Goal: Check status: Check status

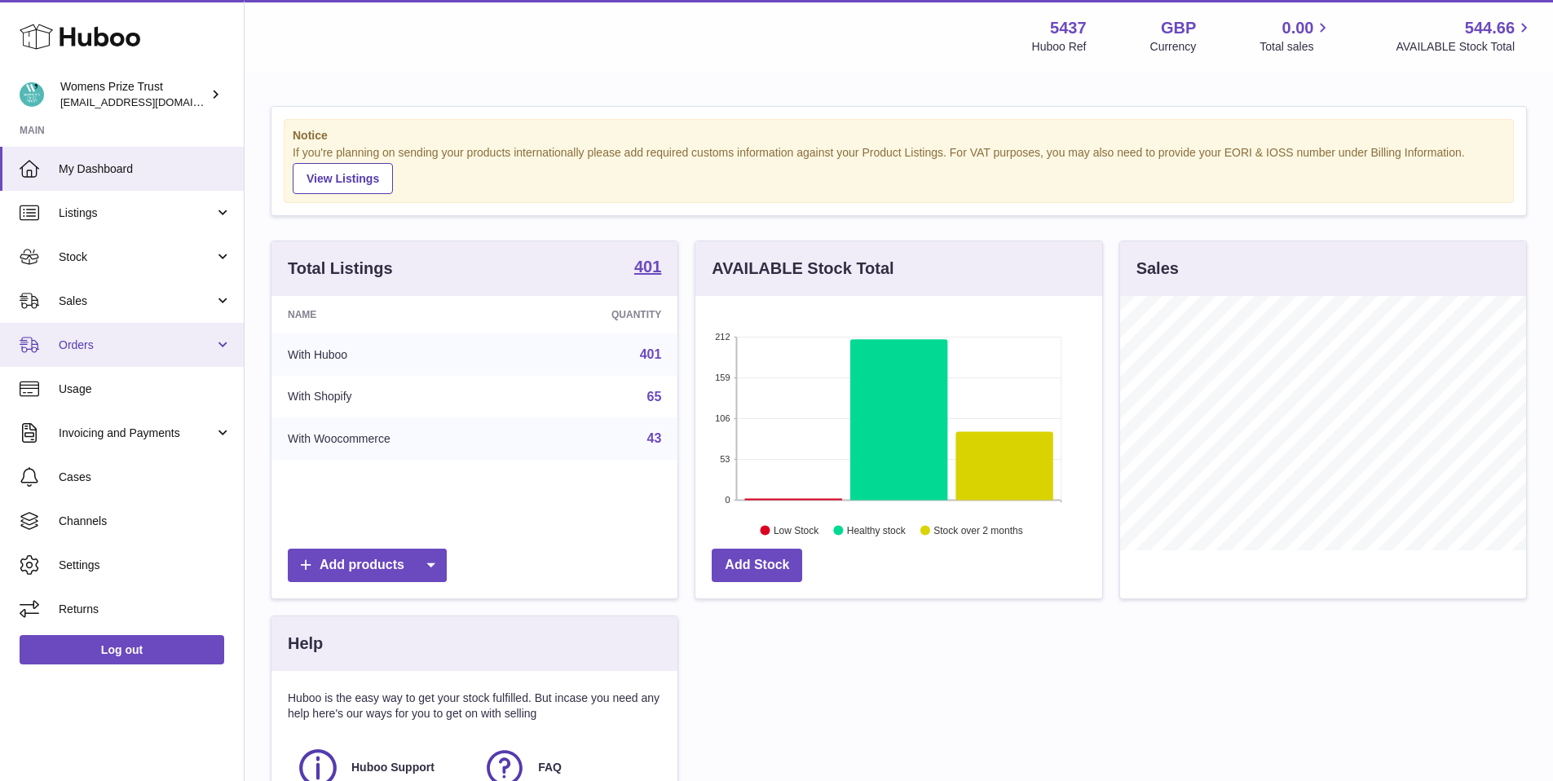
scroll to position [2, 0]
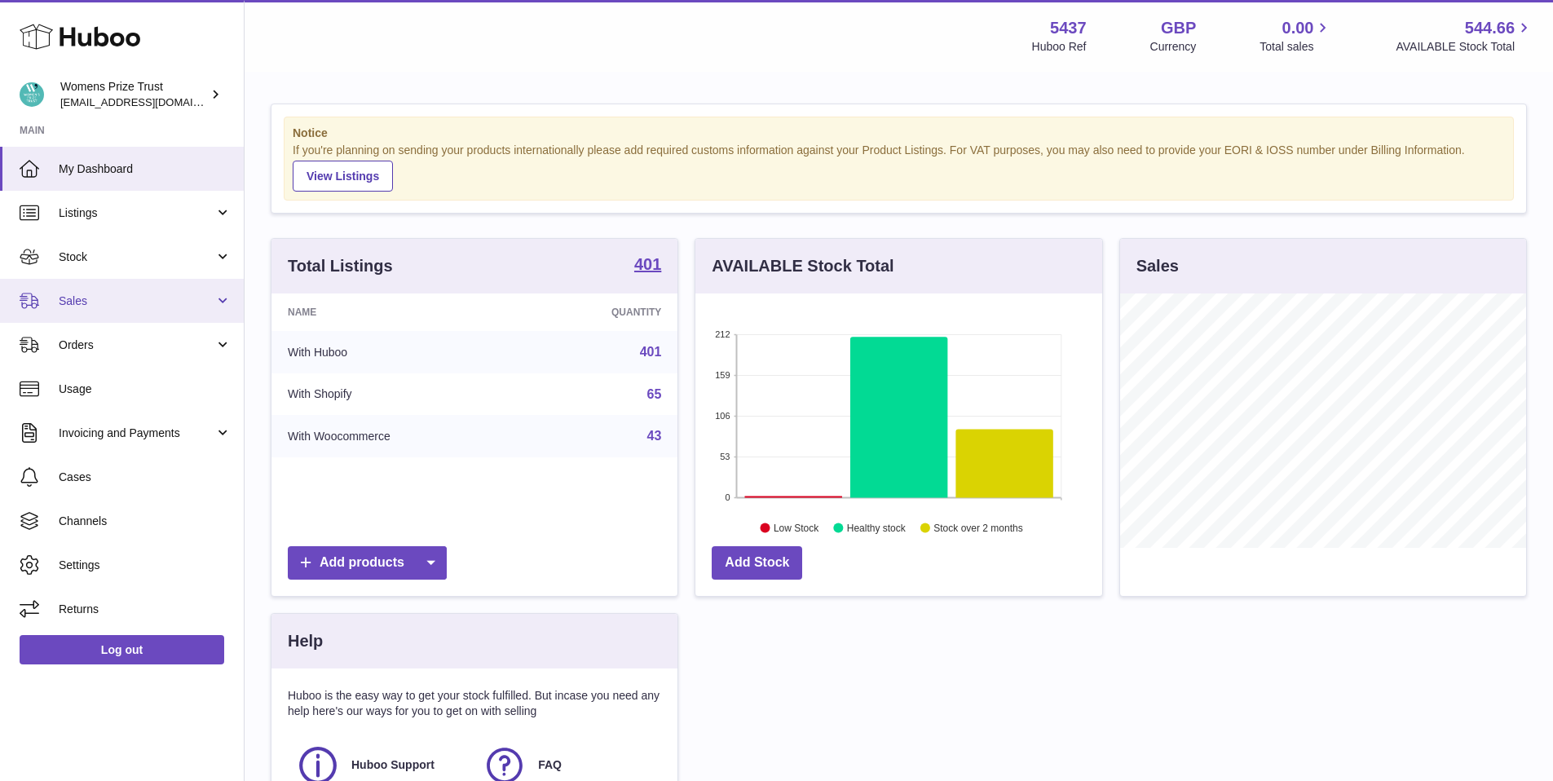
click at [119, 307] on span "Sales" at bounding box center [137, 300] width 156 height 15
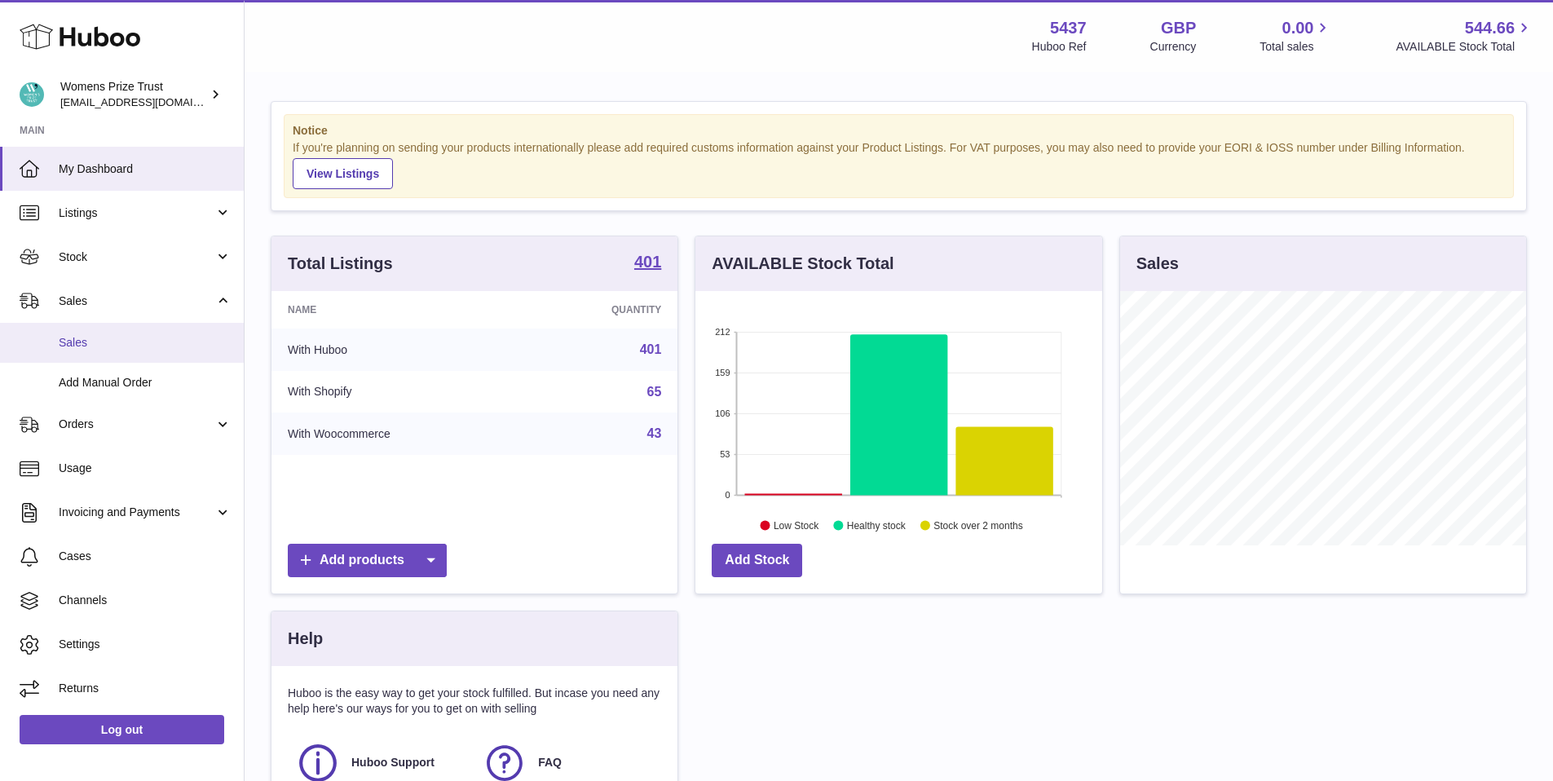
click at [137, 338] on span "Sales" at bounding box center [145, 342] width 173 height 15
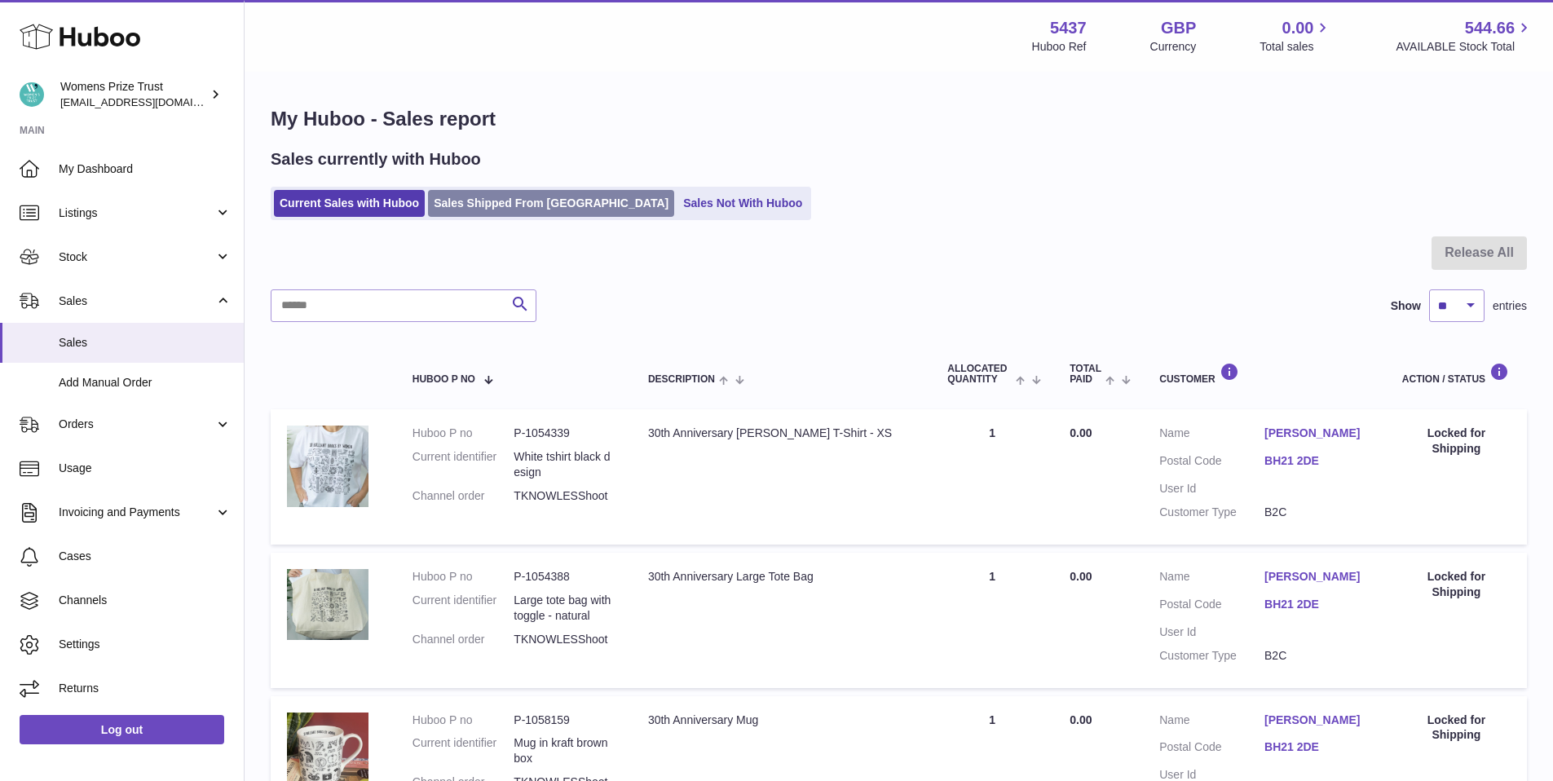
click at [550, 209] on link "Sales Shipped From [GEOGRAPHIC_DATA]" at bounding box center [551, 203] width 246 height 27
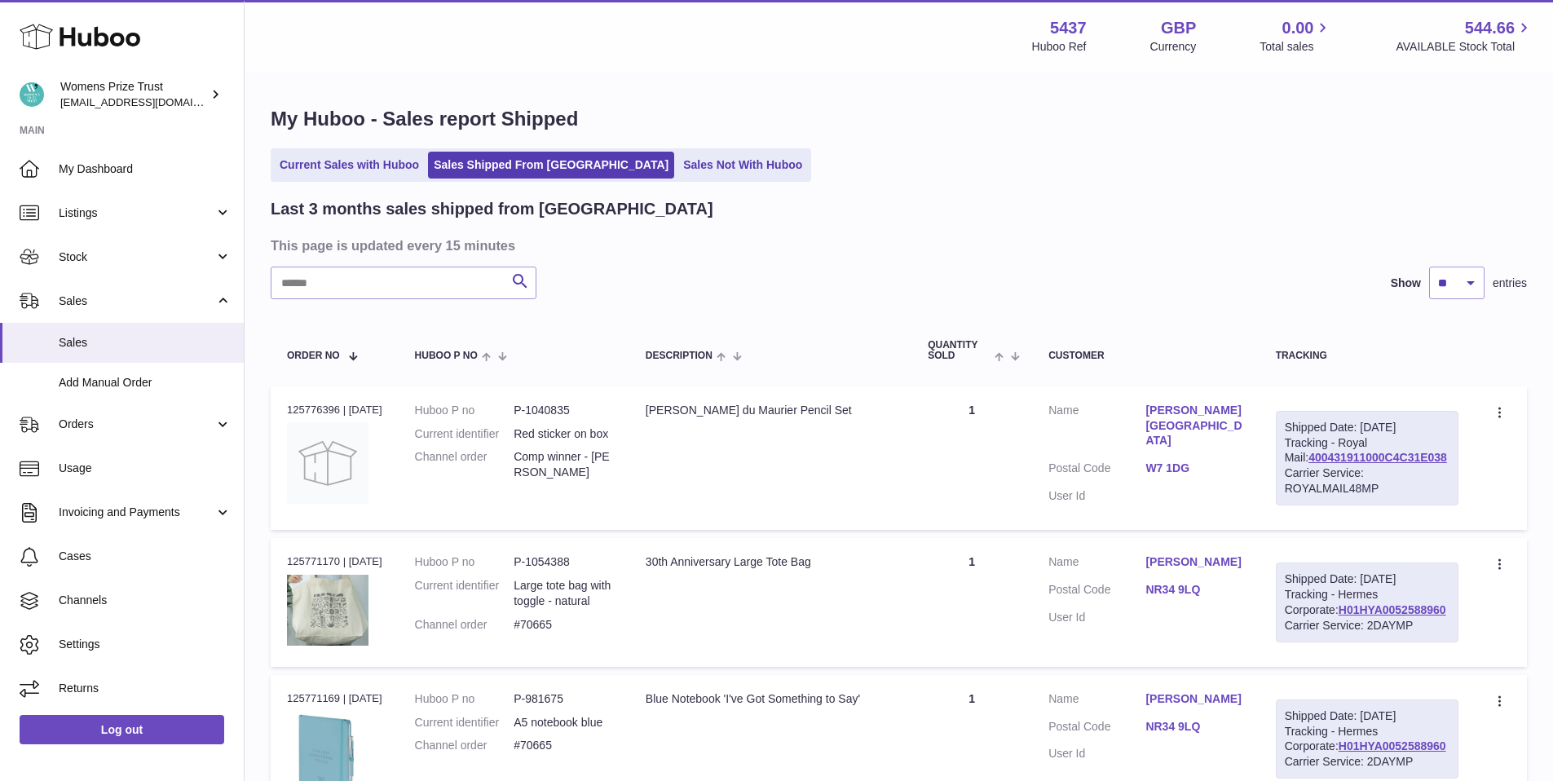
click at [425, 282] on input "text" at bounding box center [404, 282] width 266 height 33
type input "******"
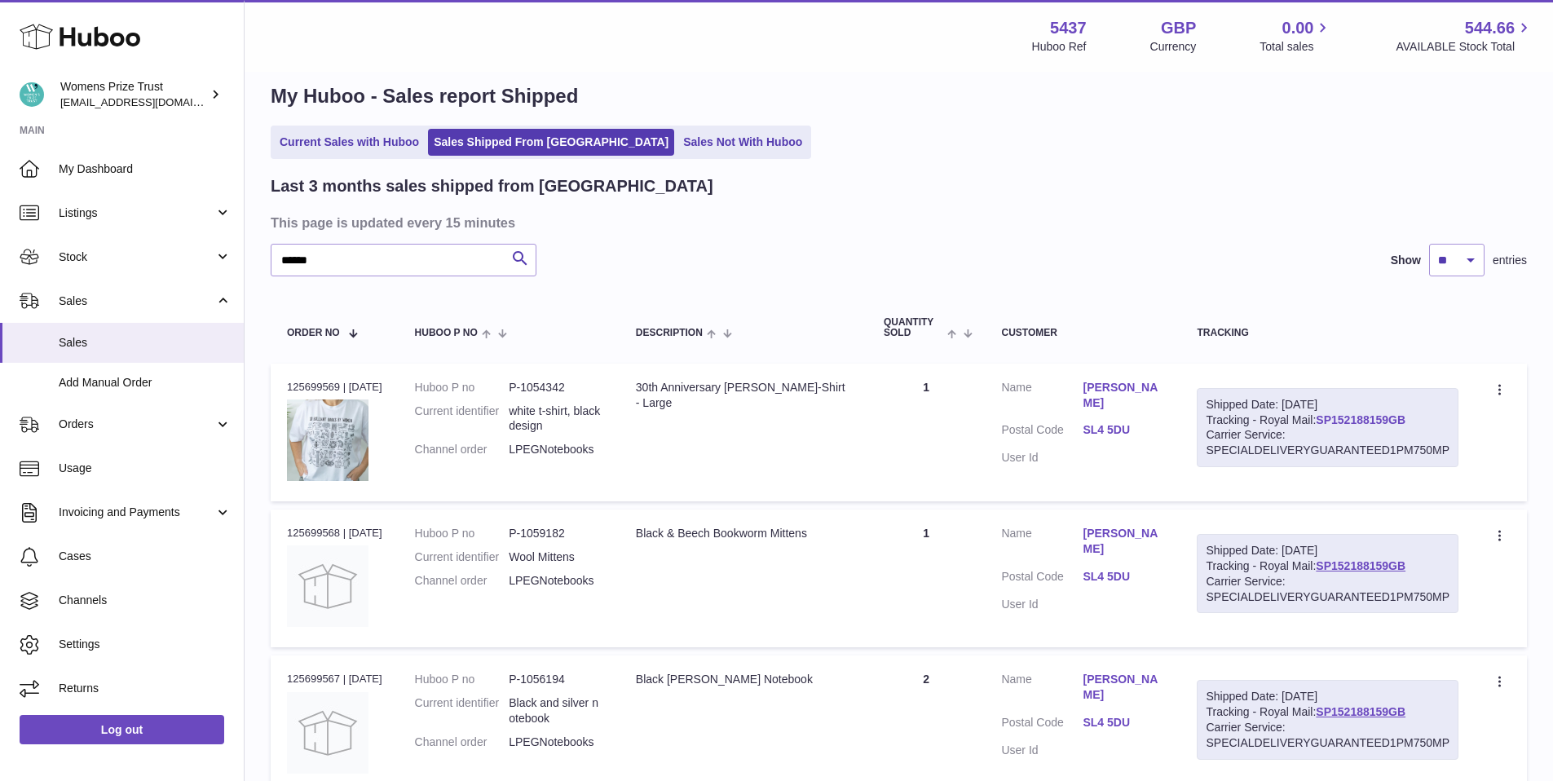
scroll to position [21, 0]
click at [1375, 425] on link "SP152188159GB" at bounding box center [1361, 421] width 90 height 13
